Goal: Task Accomplishment & Management: Complete application form

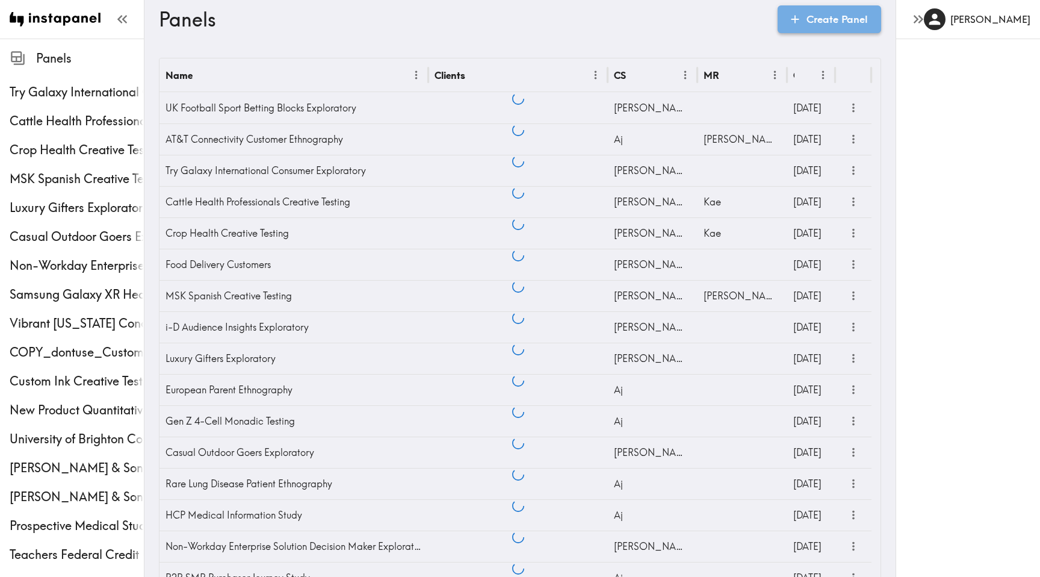
click at [859, 25] on link "Create Panel" at bounding box center [830, 19] width 104 height 28
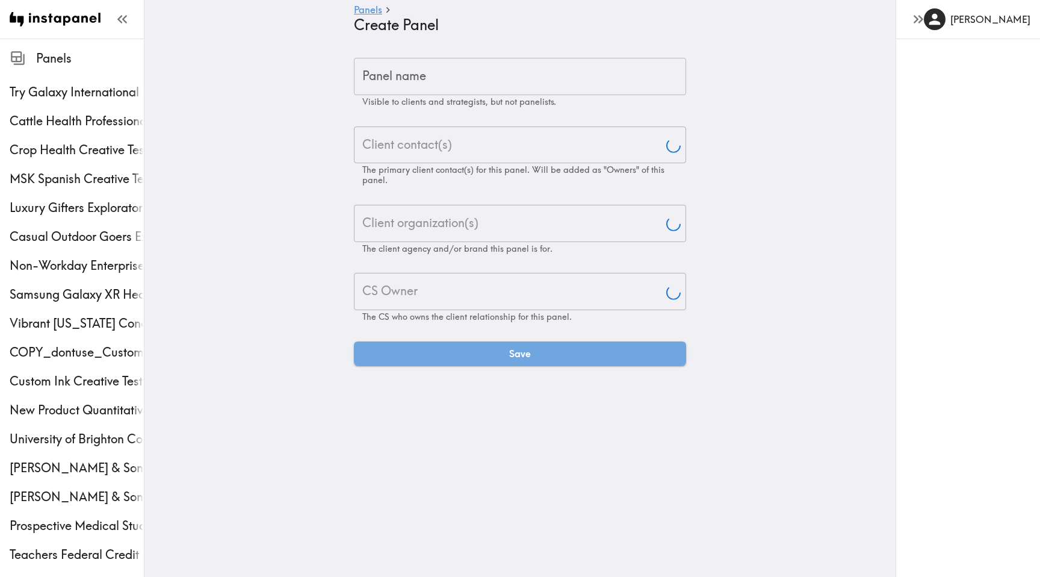
type input "[PERSON_NAME]"
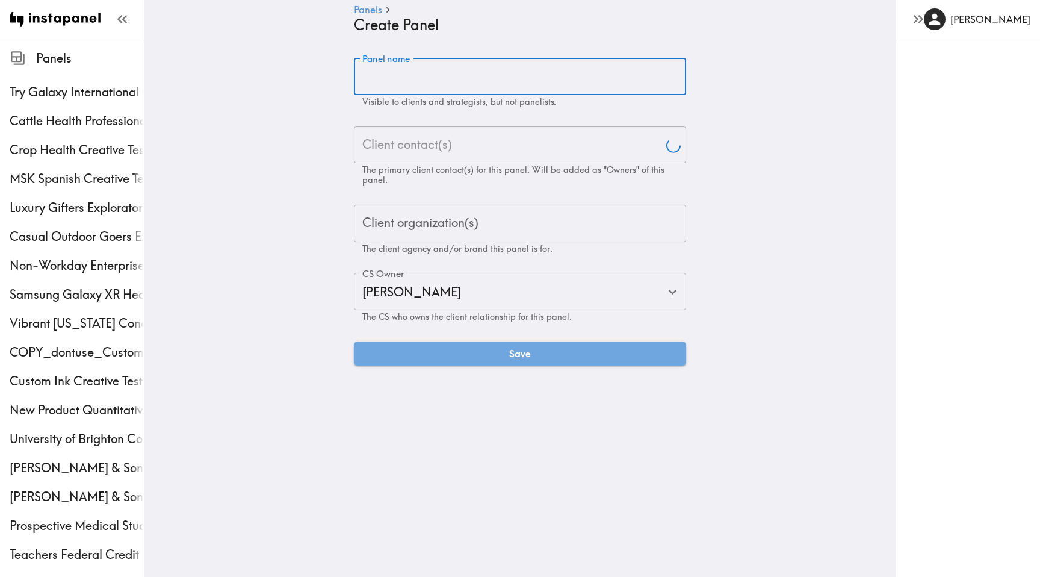
click at [524, 82] on input "Panel name" at bounding box center [520, 76] width 332 height 37
paste input "KitchenAid Consumer Creative Testing"
type input "KitchenAid Consumer Creative Testing"
click at [354, 341] on button "Save" at bounding box center [520, 353] width 332 height 24
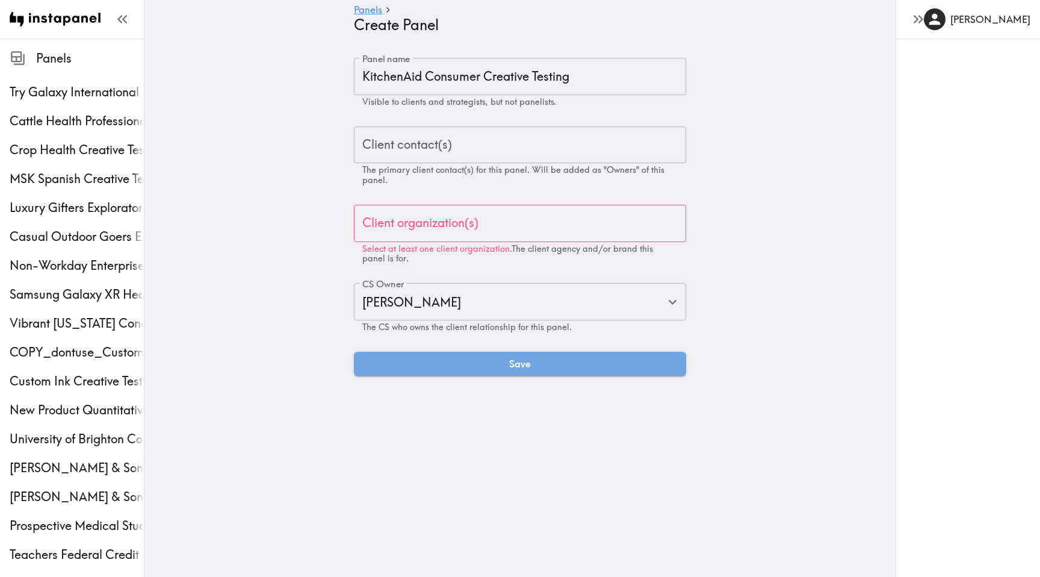
click at [466, 150] on input "Client contact(s)" at bounding box center [519, 145] width 321 height 26
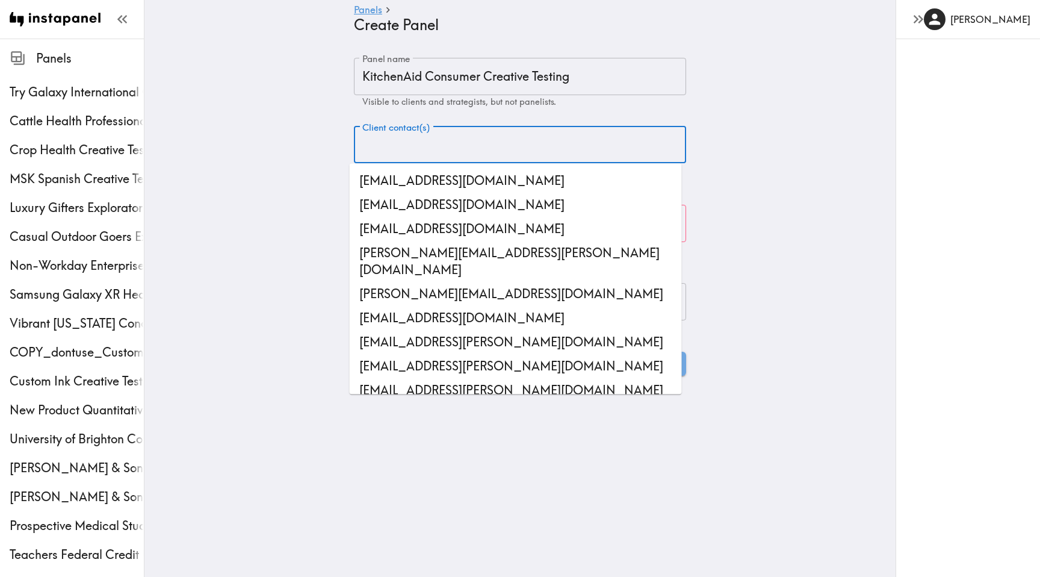
click at [406, 146] on input "Client contact(s)" at bounding box center [519, 145] width 321 height 26
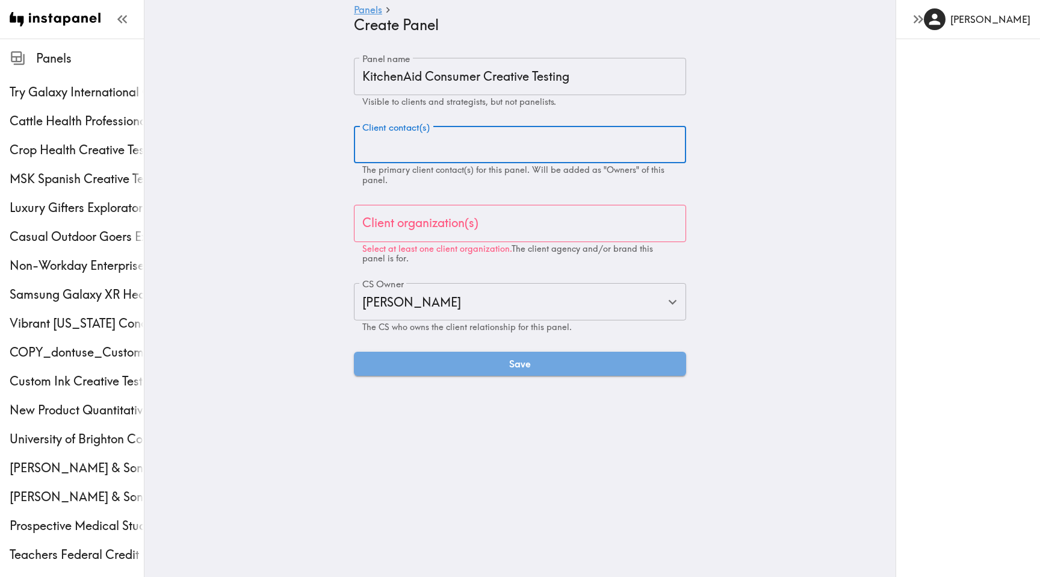
paste input "[EMAIL_ADDRESS][DOMAIN_NAME]"
type input "[EMAIL_ADDRESS][DOMAIN_NAME]"
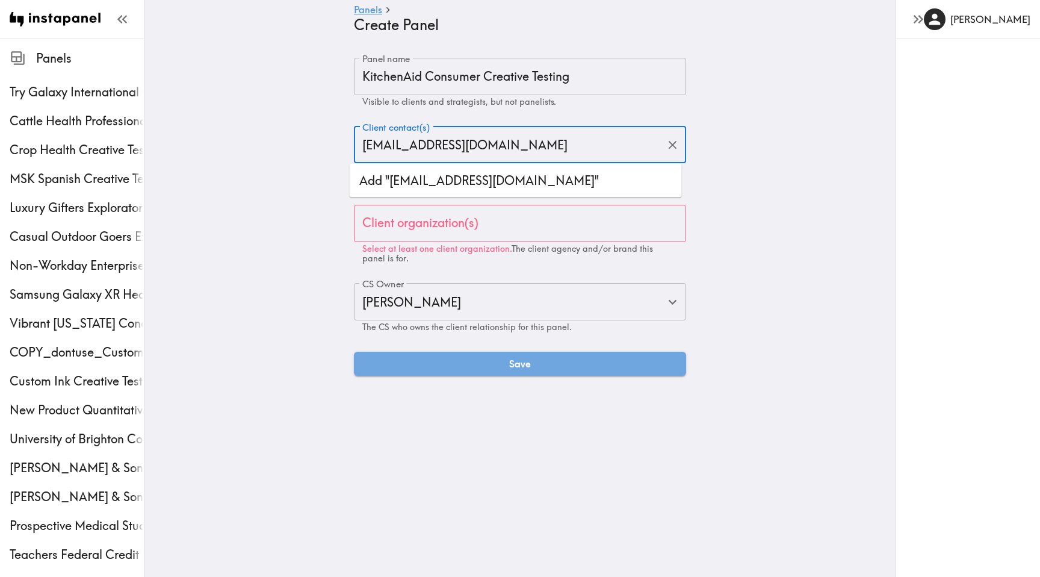
click at [428, 184] on li "Add "[EMAIL_ADDRESS][DOMAIN_NAME]"" at bounding box center [516, 181] width 332 height 24
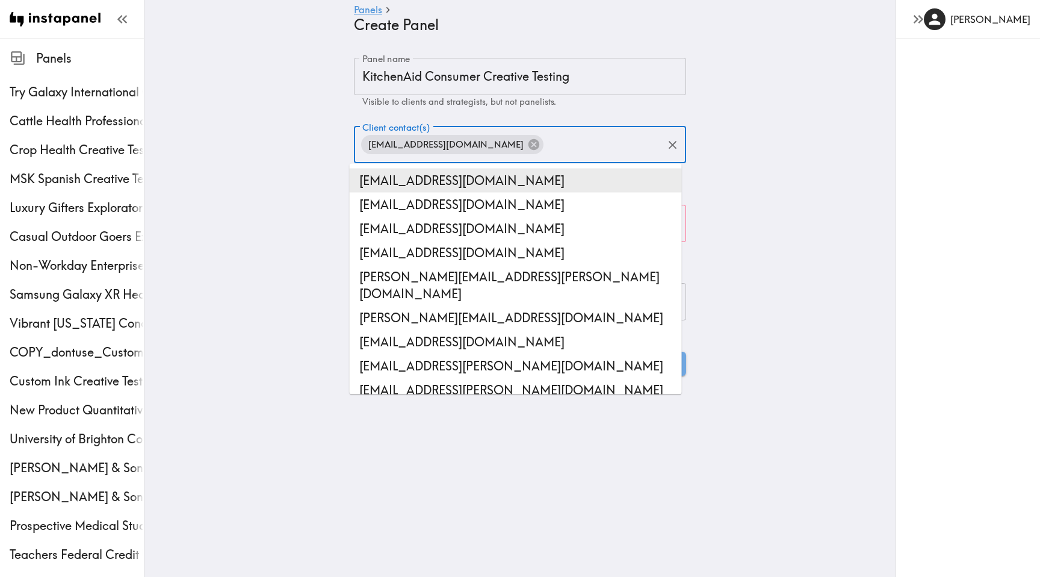
click at [308, 196] on main "Panels Create Panel Panel name KitchenAid Consumer Creative Testing Panel name …" at bounding box center [519, 217] width 751 height 356
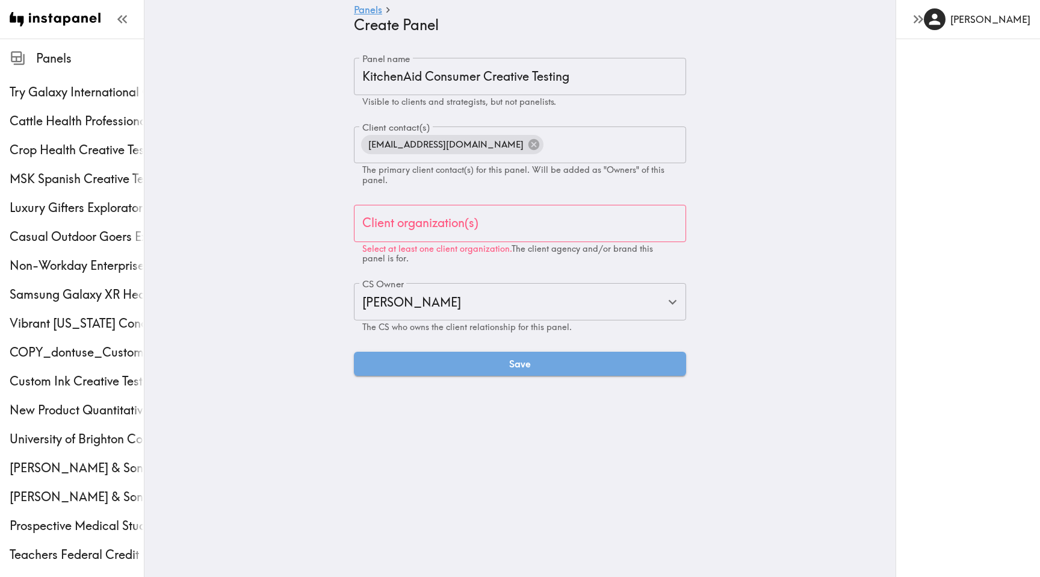
click at [395, 217] on div "Client organization(s)" at bounding box center [520, 223] width 332 height 37
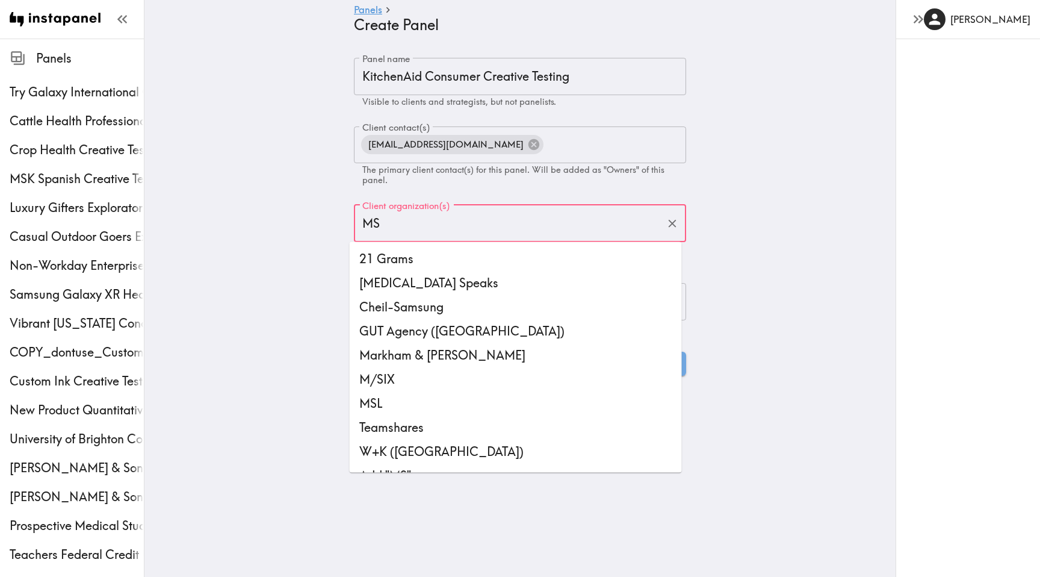
type input "MSL"
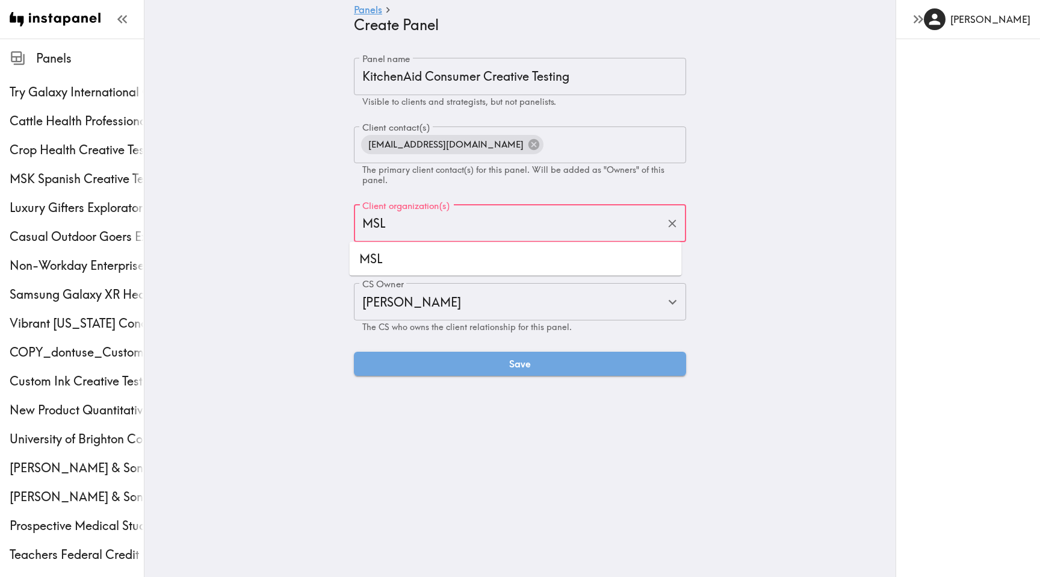
click at [389, 245] on ul "MSL" at bounding box center [516, 259] width 332 height 34
drag, startPoint x: 389, startPoint y: 252, endPoint x: 344, endPoint y: 255, distance: 44.6
click at [388, 253] on li "MSL" at bounding box center [516, 259] width 332 height 24
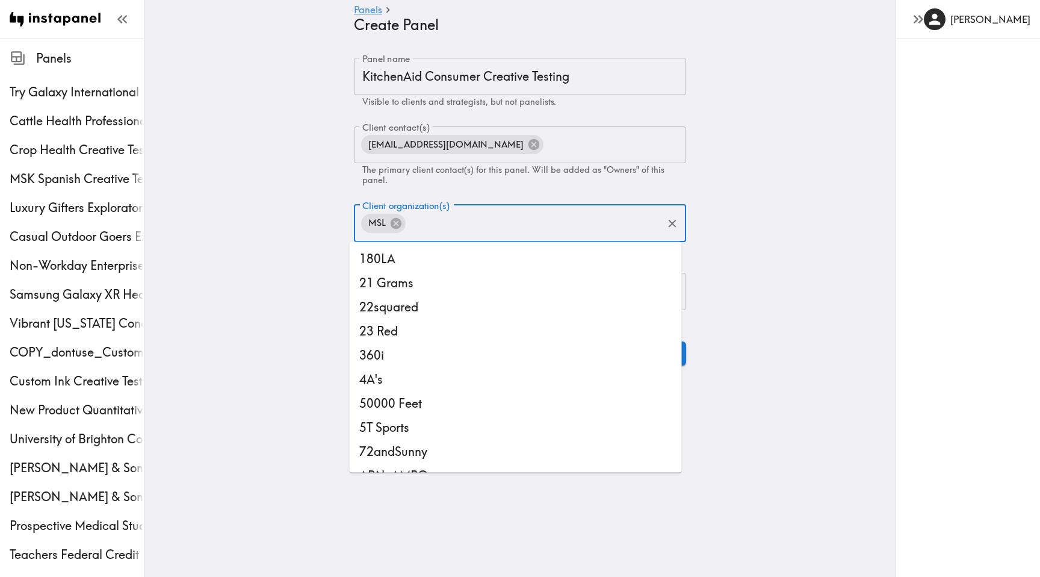
scroll to position [9380, 0]
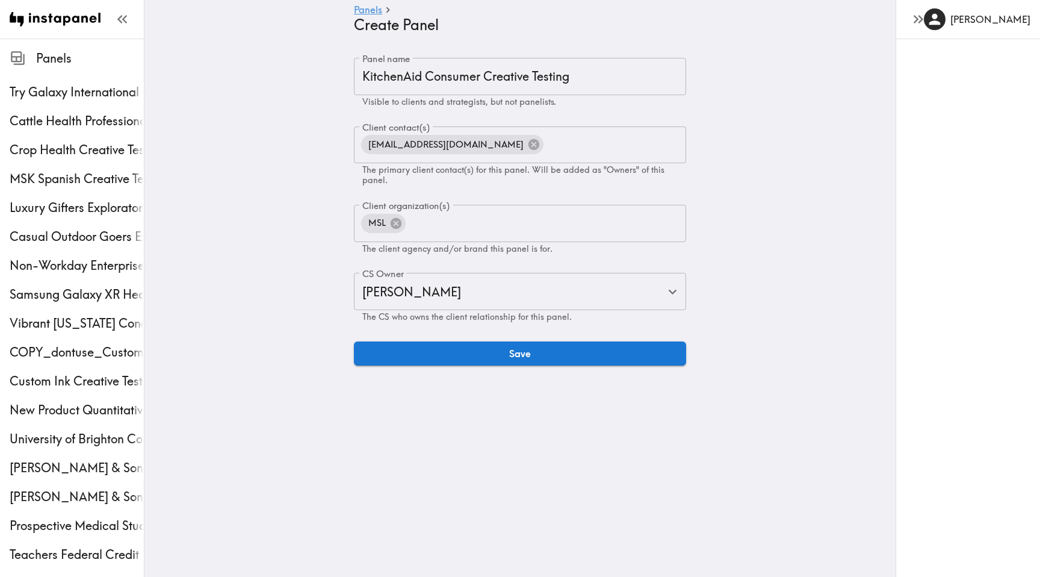
click at [266, 238] on main "Panels Create Panel Panel name KitchenAid Consumer Creative Testing Panel name …" at bounding box center [519, 212] width 751 height 346
click at [439, 356] on button "Save" at bounding box center [520, 353] width 332 height 24
